Goal: Navigation & Orientation: Find specific page/section

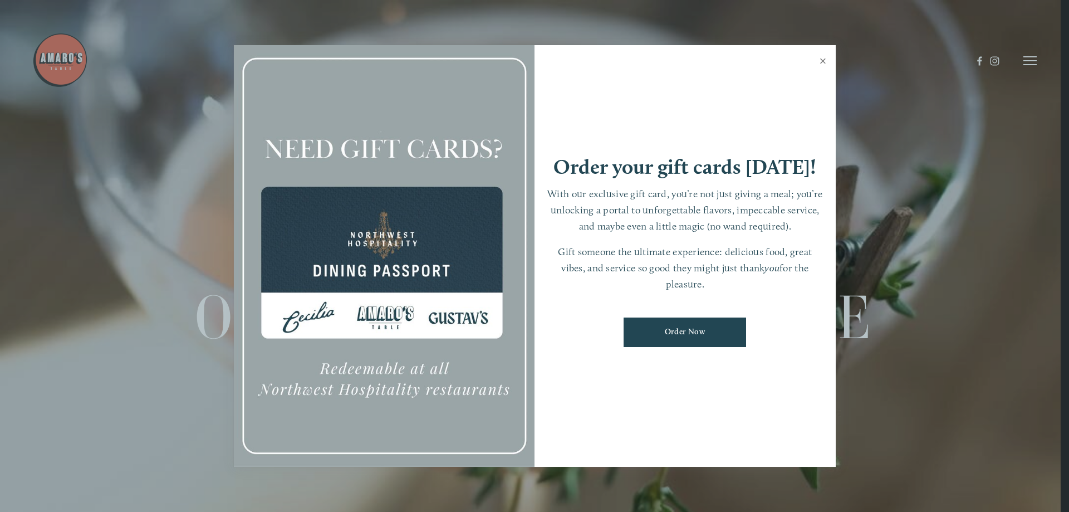
click at [825, 60] on link "Close" at bounding box center [823, 62] width 22 height 31
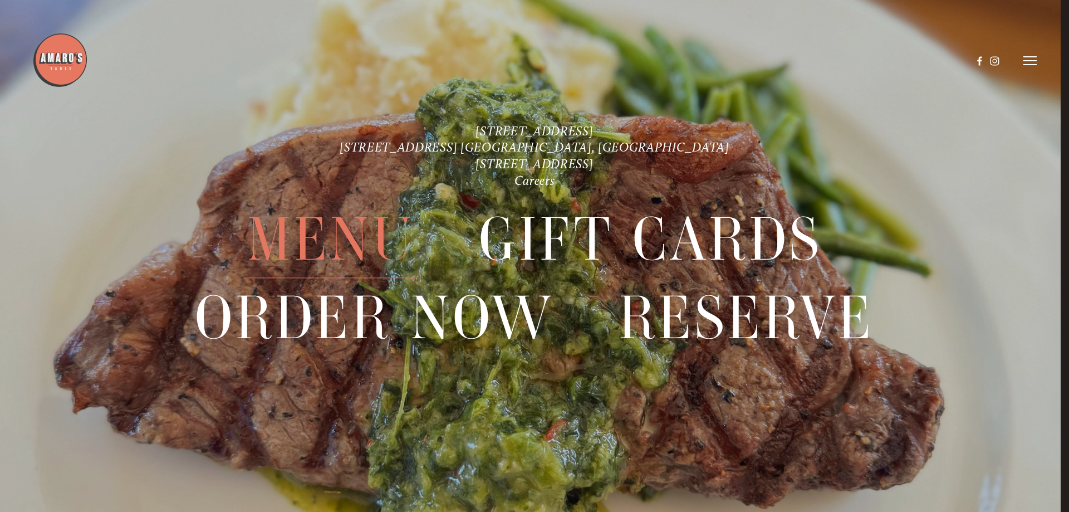
click at [369, 254] on span "Menu" at bounding box center [331, 239] width 168 height 77
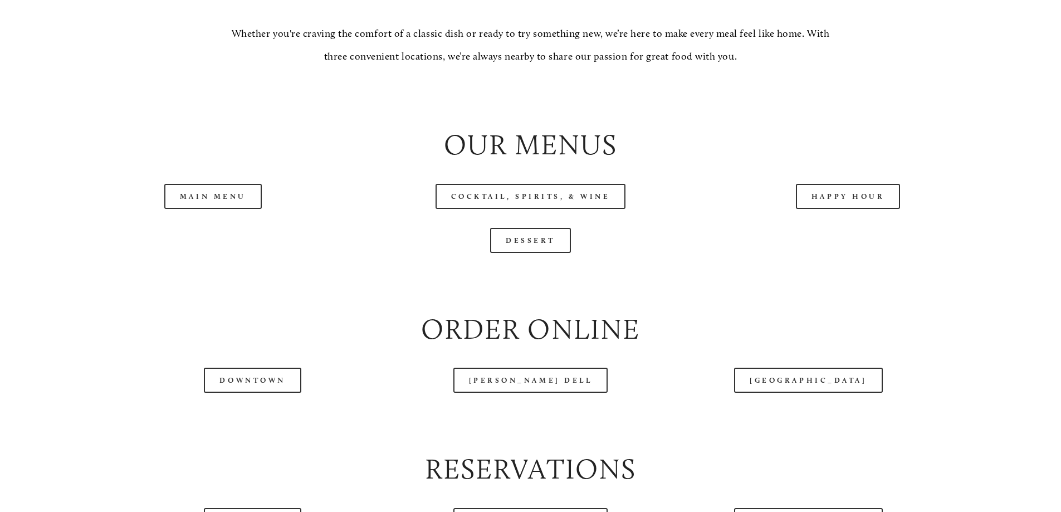
scroll to position [1225, 0]
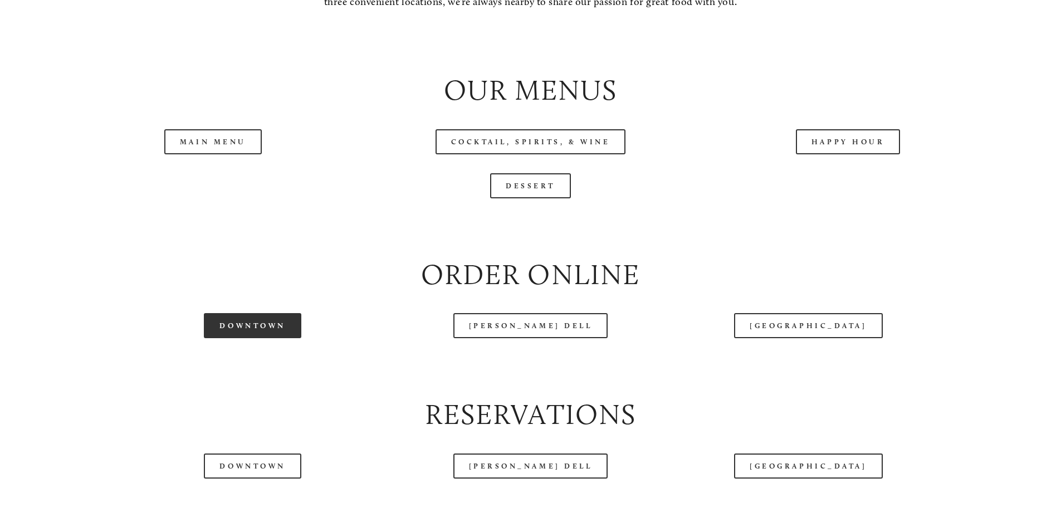
click at [255, 338] on link "Downtown" at bounding box center [252, 325] width 97 height 25
